Goal: Navigation & Orientation: Find specific page/section

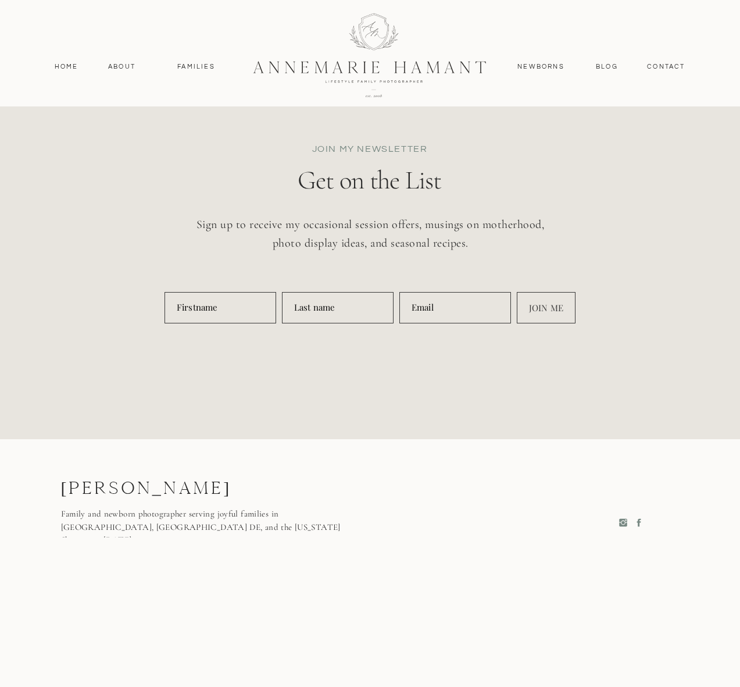
scroll to position [5410, 0]
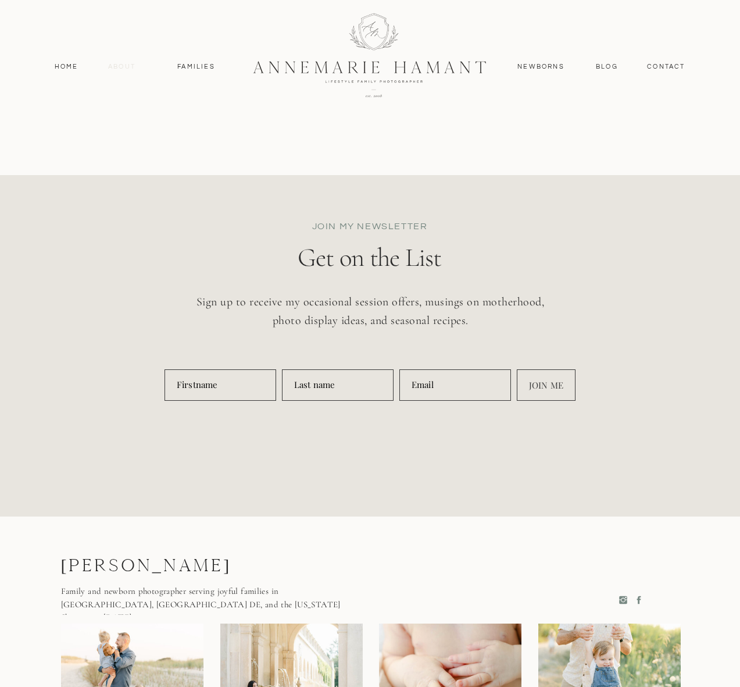
click at [112, 71] on nav "About" at bounding box center [122, 67] width 34 height 10
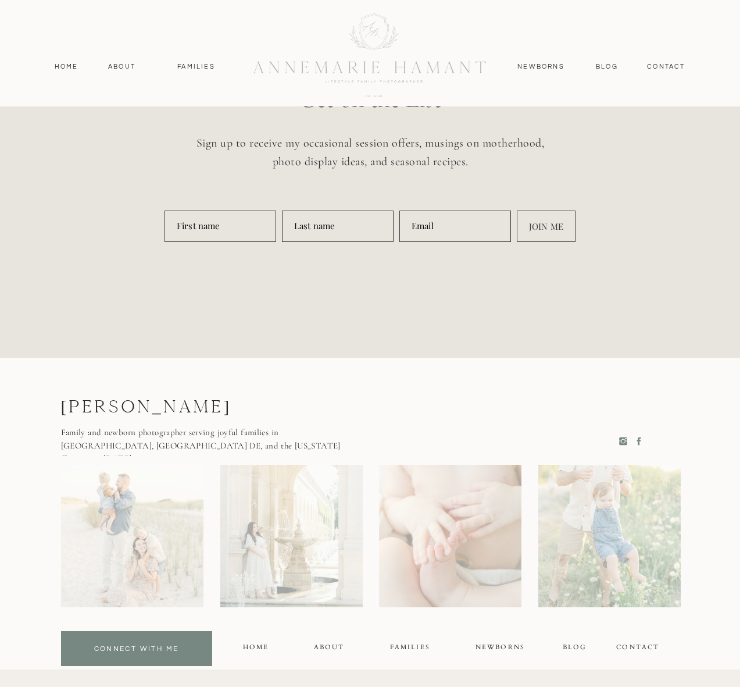
scroll to position [5410, 0]
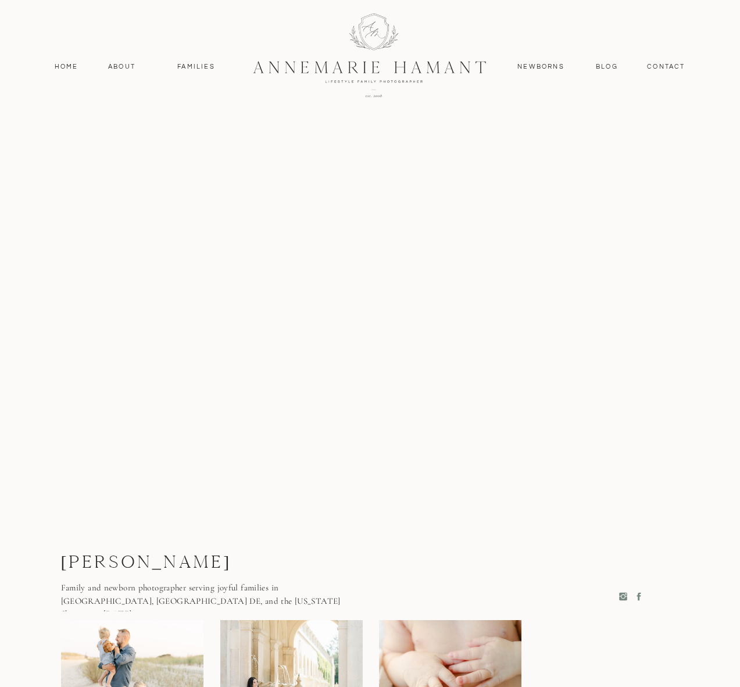
scroll to position [2678, 0]
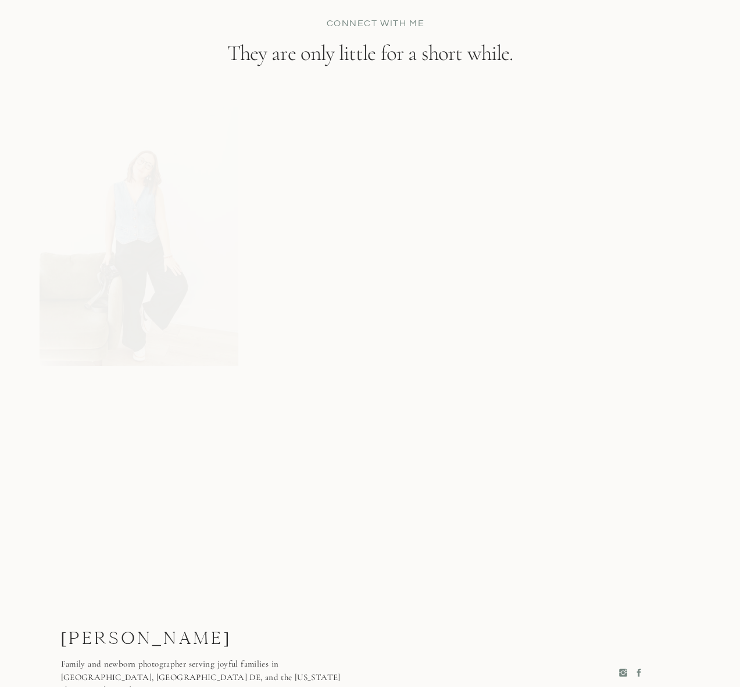
scroll to position [7439, 0]
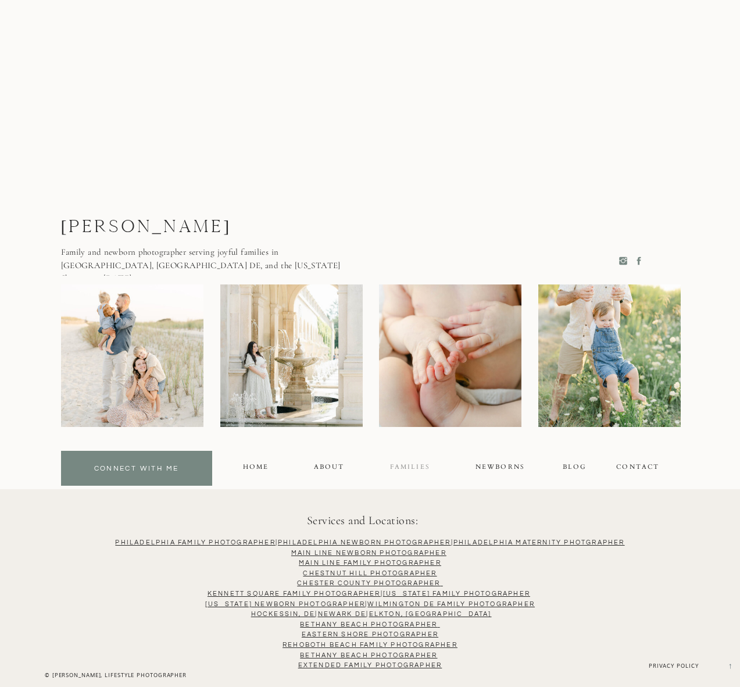
click at [412, 469] on div "FAMILIES" at bounding box center [409, 468] width 39 height 13
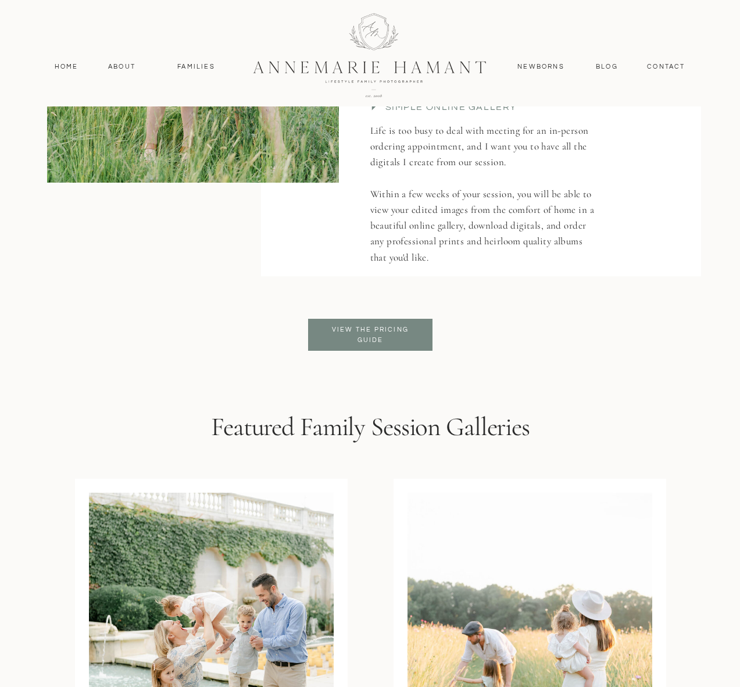
scroll to position [2762, 0]
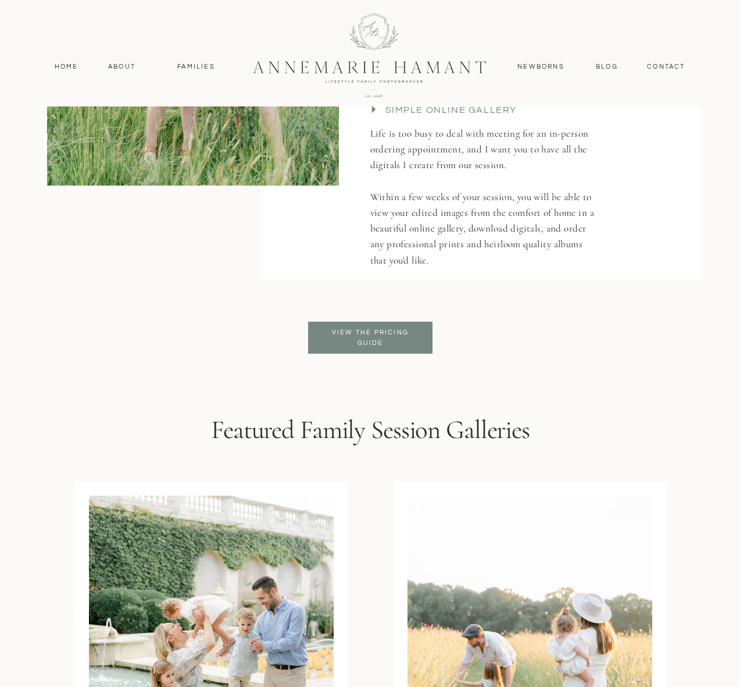
click at [347, 326] on div at bounding box center [370, 338] width 124 height 32
